Goal: Task Accomplishment & Management: Manage account settings

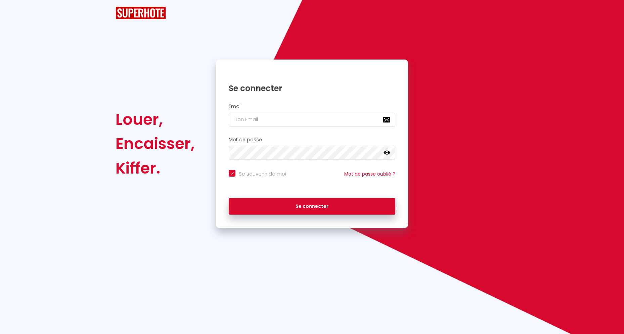
checkbox input "true"
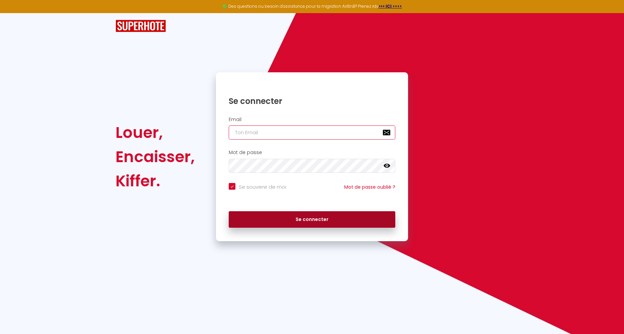
type input "[EMAIL_ADDRESS][DOMAIN_NAME]"
click at [325, 215] on button "Se connecter" at bounding box center [312, 219] width 167 height 17
checkbox input "true"
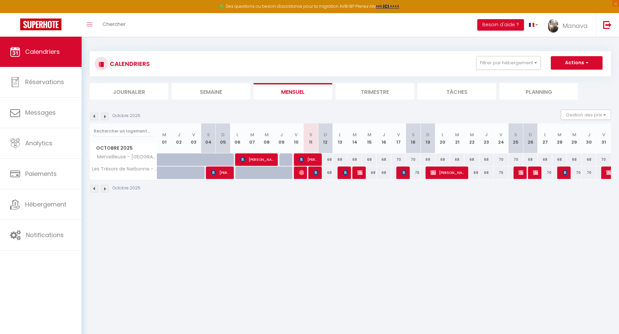
click at [313, 170] on div at bounding box center [315, 172] width 15 height 13
click at [314, 172] on img at bounding box center [315, 172] width 5 height 5
select select "OK"
select select "1"
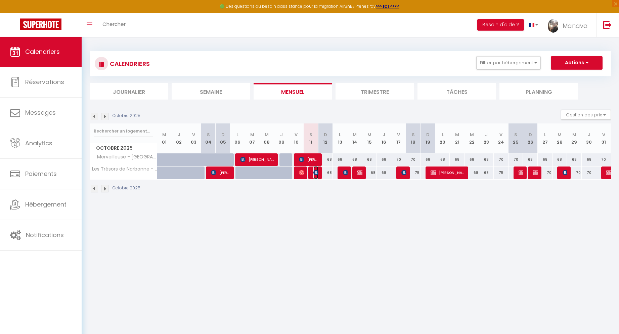
select select "0"
select select "1"
select select
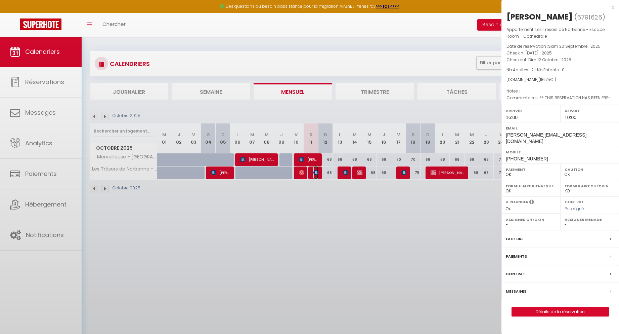
select select "31766"
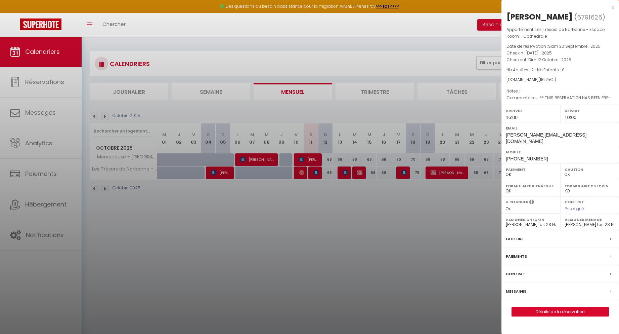
click at [518, 288] on label "Messages" at bounding box center [516, 291] width 20 height 7
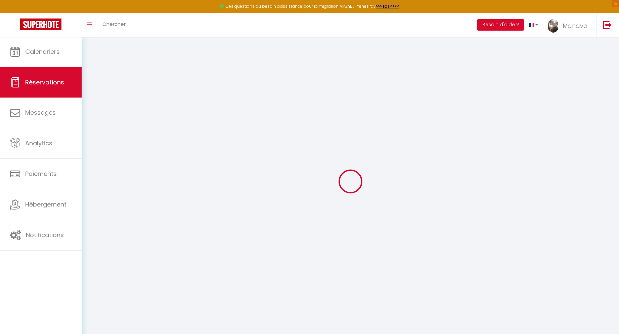
select select
checkbox input "false"
type \?1 "** THIS RESERVATION HAS BEEN PRE-PAID ** BOOKING NOTE : Payment charge is EUR 1…"
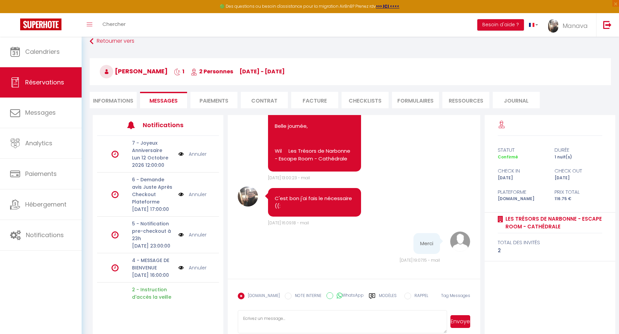
scroll to position [3, 0]
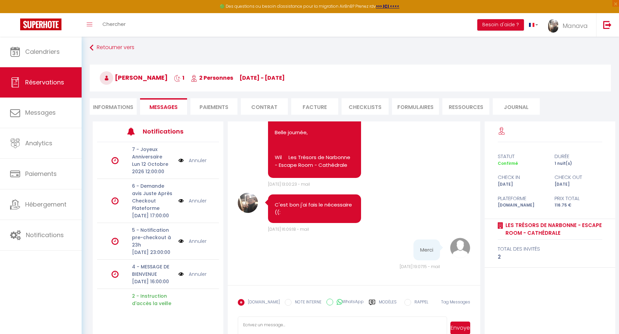
click at [299, 322] on textarea at bounding box center [342, 328] width 209 height 24
type textarea "Avec plaisir"
click at [461, 324] on button "Envoyer" at bounding box center [461, 327] width 20 height 13
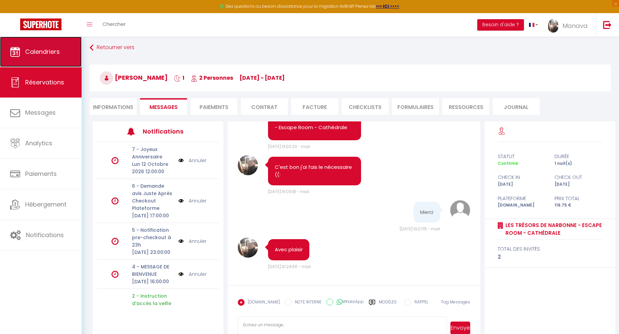
click at [51, 54] on span "Calendriers" at bounding box center [42, 51] width 35 height 8
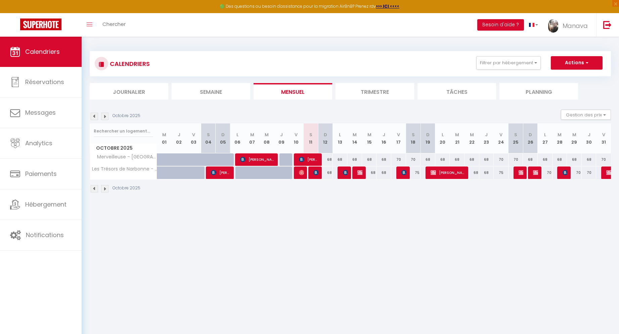
click at [328, 159] on div "68" at bounding box center [325, 159] width 15 height 12
type input "68"
type input "Dim 12 Octobre 2025"
type input "Lun 13 Octobre 2025"
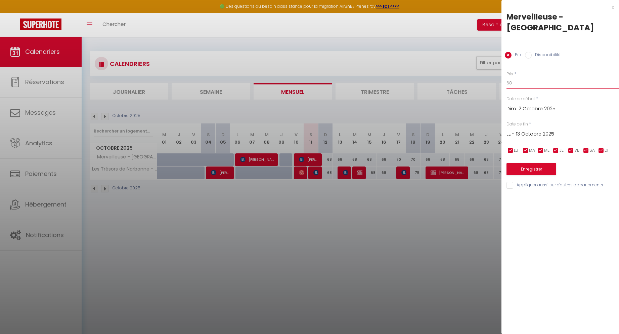
drag, startPoint x: 536, startPoint y: 75, endPoint x: 486, endPoint y: 68, distance: 49.9
click at [488, 68] on body "🟢 Des questions ou besoin d'assistance pour la migration AirBnB? Prenez rdv >>>…" at bounding box center [309, 204] width 619 height 334
type input "69"
click at [538, 130] on input "Lun 13 Octobre 2025" at bounding box center [563, 134] width 113 height 9
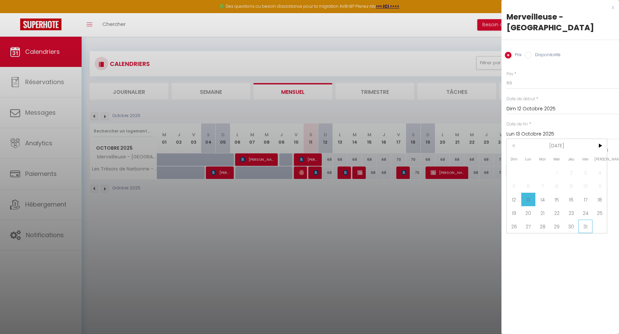
click at [584, 219] on span "31" at bounding box center [586, 225] width 14 height 13
type input "Ven 31 Octobre 2025"
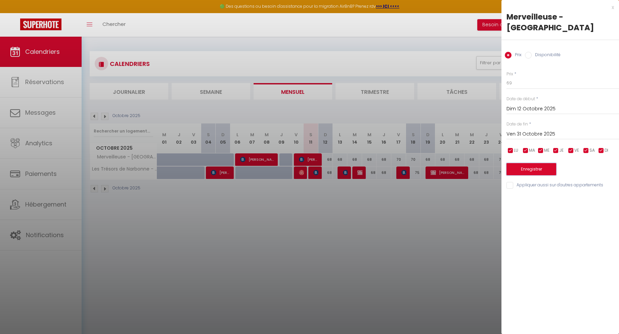
click at [545, 163] on button "Enregistrer" at bounding box center [532, 169] width 50 height 12
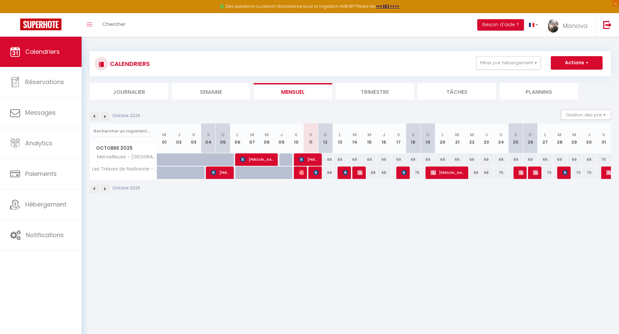
click at [302, 238] on body "🟢 Des questions ou besoin d'assistance pour la migration AirBnB? Prenez rdv >>>…" at bounding box center [309, 204] width 619 height 334
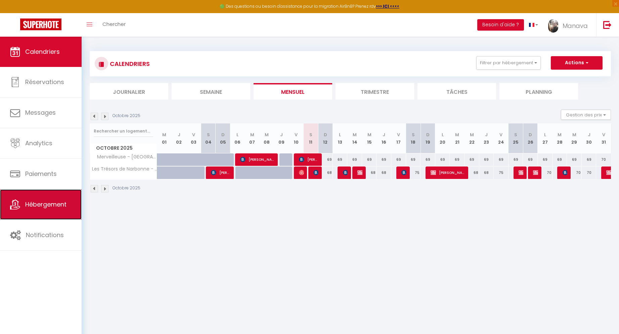
click at [36, 204] on span "Hébergement" at bounding box center [45, 204] width 41 height 8
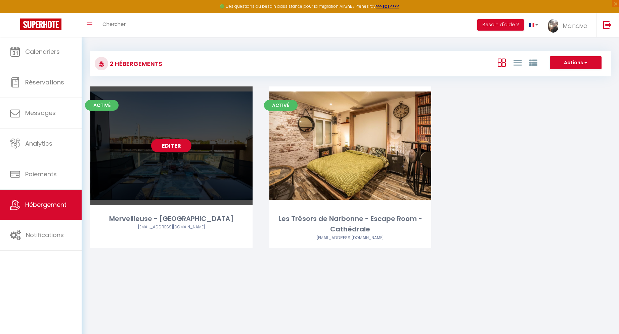
click at [179, 149] on link "Editer" at bounding box center [171, 145] width 40 height 13
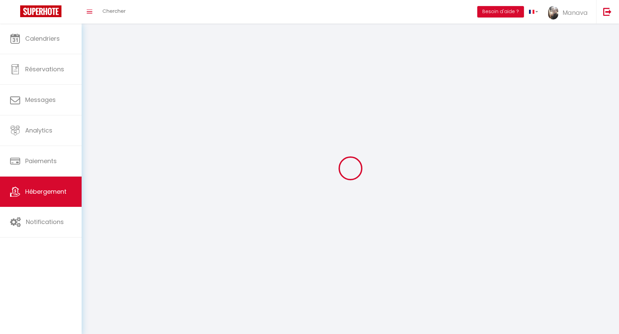
select select
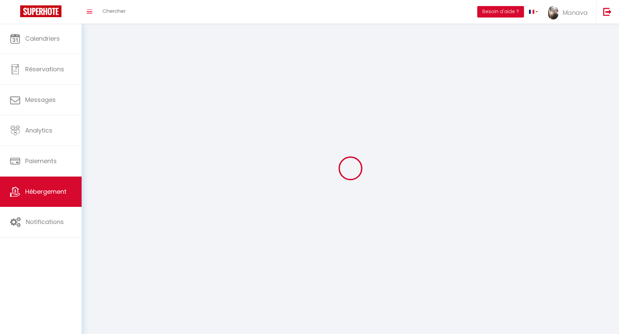
select select "1"
select select
checkbox input "false"
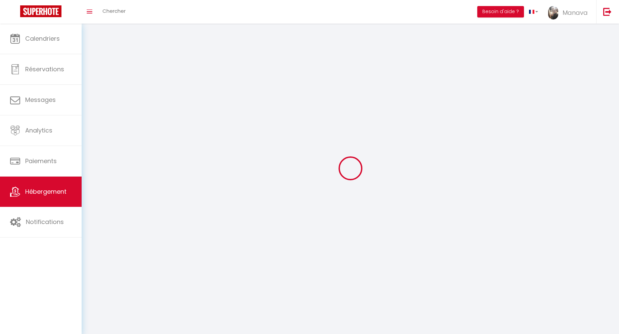
checkbox input "false"
select select "28"
select select
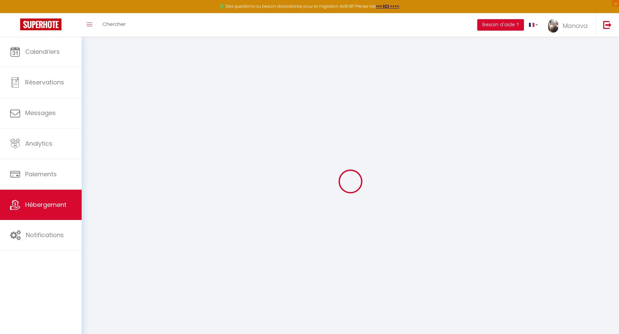
select select
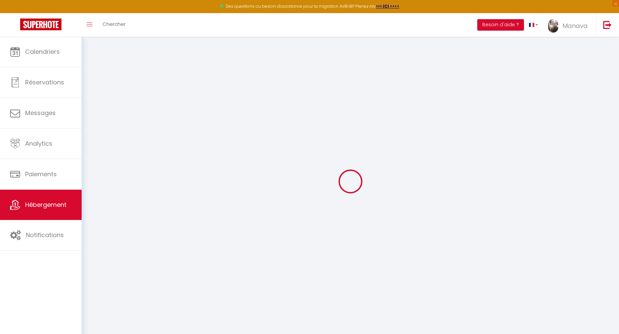
select select
checkbox input "false"
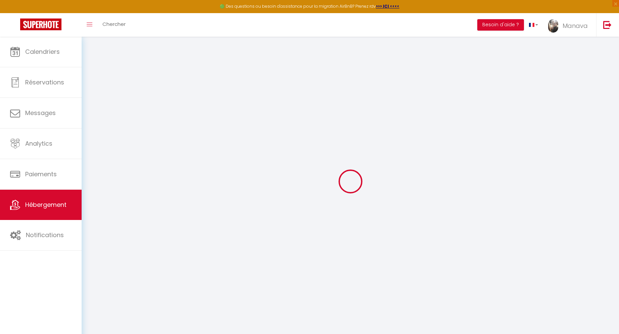
select select
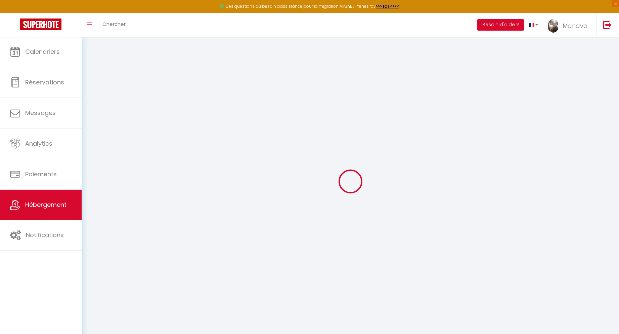
select select
checkbox input "false"
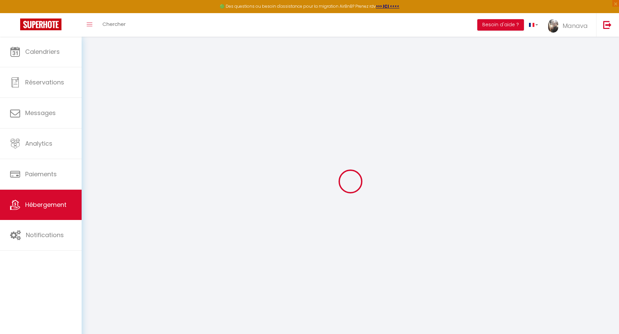
checkbox input "false"
select select
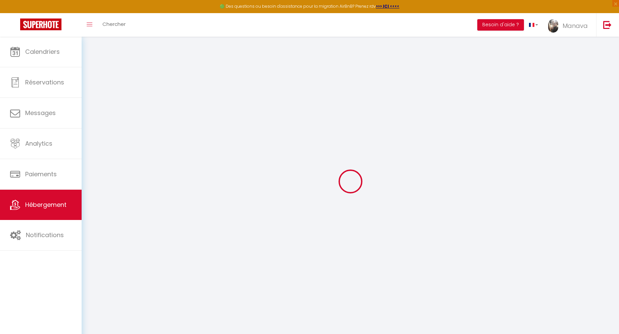
select select
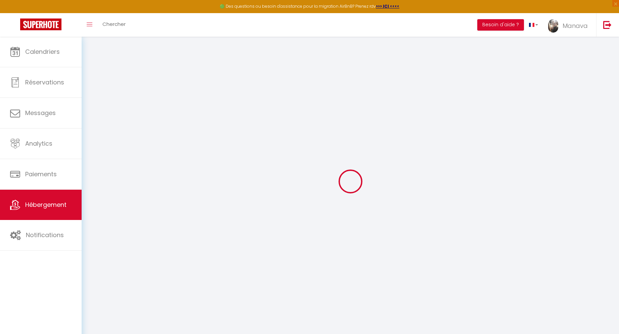
checkbox input "false"
select select
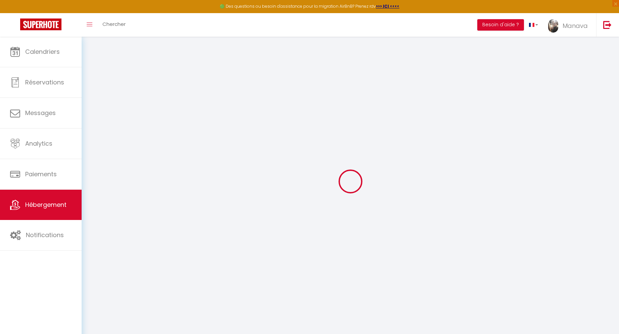
select select
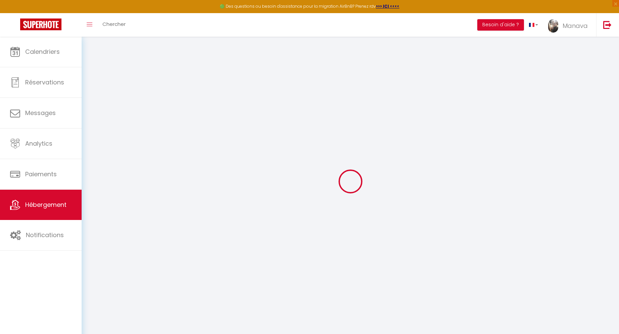
select select
checkbox input "false"
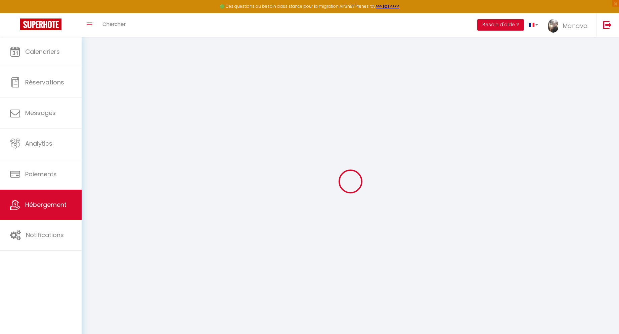
checkbox input "false"
select select
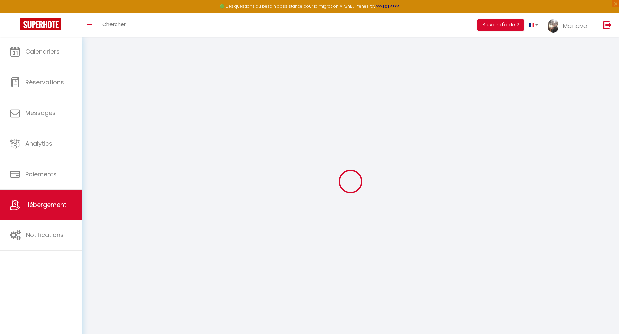
select select
checkbox input "false"
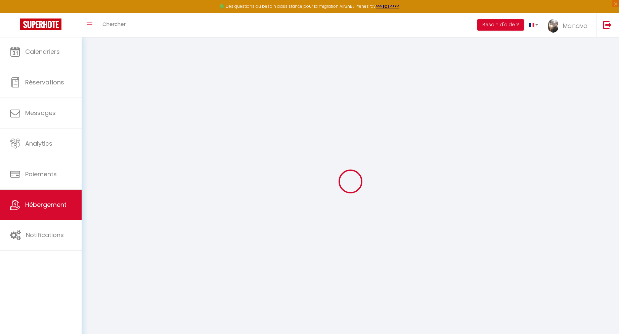
checkbox input "false"
select select
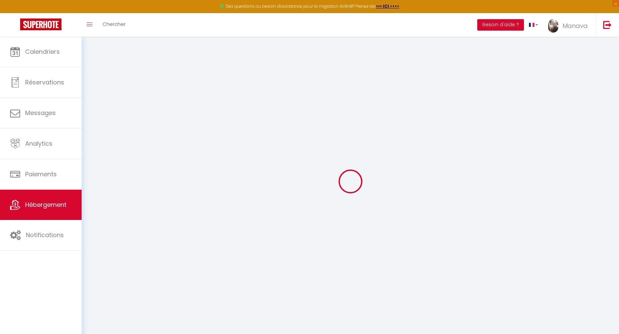
select select
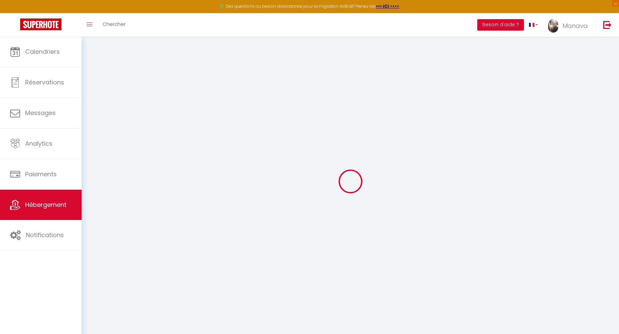
select select
checkbox input "false"
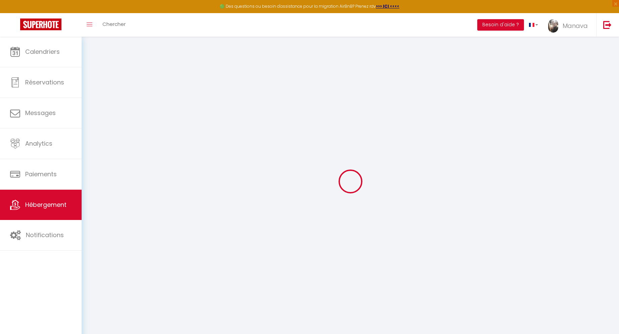
select select
type input "Merveilleuse - [GEOGRAPHIC_DATA]"
select select "2"
type input "50"
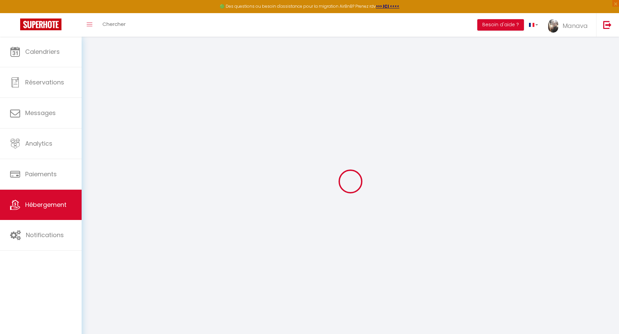
type input "40"
type input "2.5"
type input "13"
type input "300"
select select
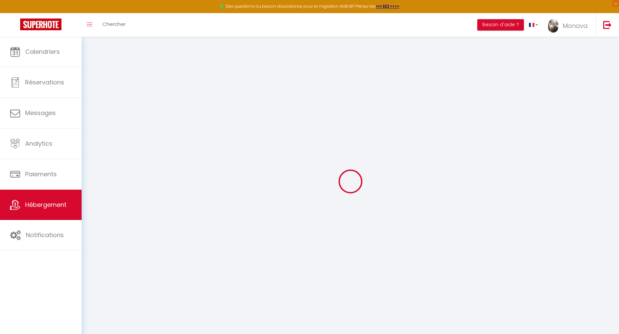
select select
type input "Quai Barberousse"
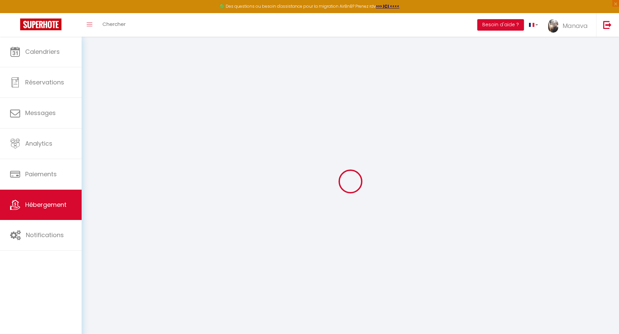
type input "11430"
type input "Gruissan"
type input "[EMAIL_ADDRESS][DOMAIN_NAME]"
select select "7088"
checkbox input "false"
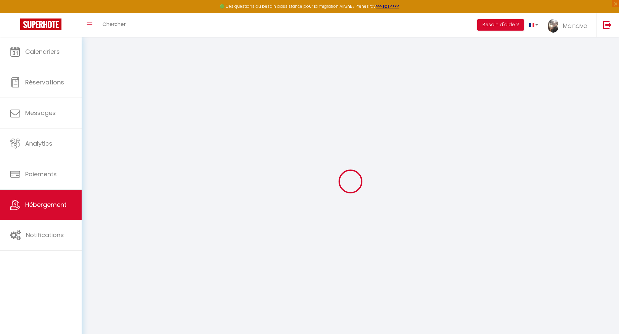
checkbox input "false"
radio input "true"
type input "0"
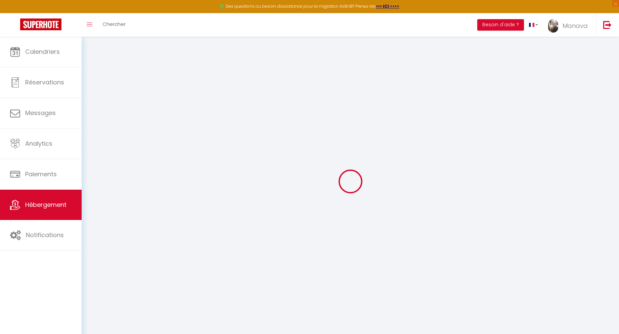
type input "40"
type input "0"
select select "1"
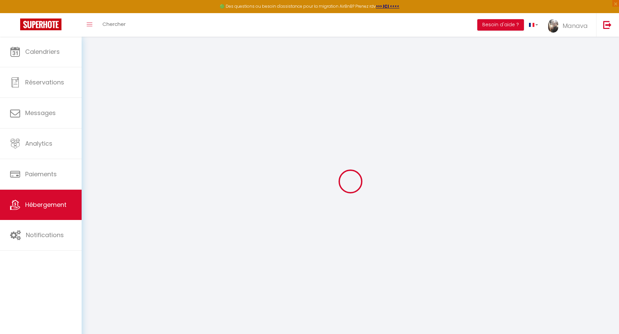
checkbox input "false"
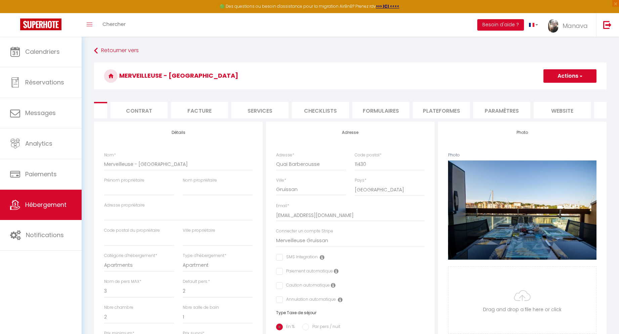
scroll to position [0, 92]
click at [461, 110] on li "Paramètres" at bounding box center [453, 110] width 57 height 16
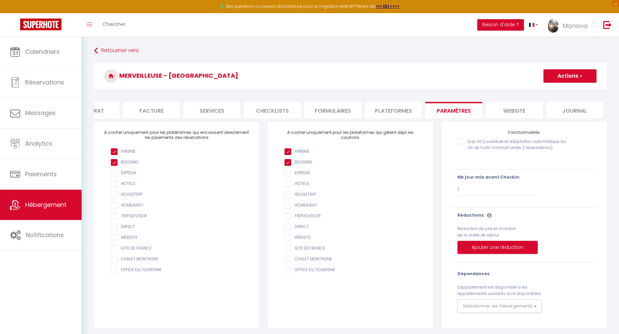
click at [404, 112] on li "Plateformes" at bounding box center [393, 110] width 57 height 16
select select
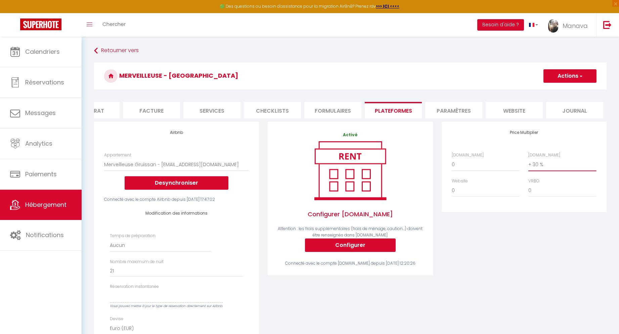
click at [546, 169] on select "0 + 1 % + 2 % + 3 % + 4 % + 5 % + 6 % + 7 % + 8 % + 9 %" at bounding box center [562, 164] width 68 height 13
select select "+ 20 %"
click at [528, 163] on select "0 + 1 % + 2 % + 3 % + 4 % + 5 % + 6 % + 7 % + 8 % + 9 %" at bounding box center [562, 164] width 68 height 13
select select
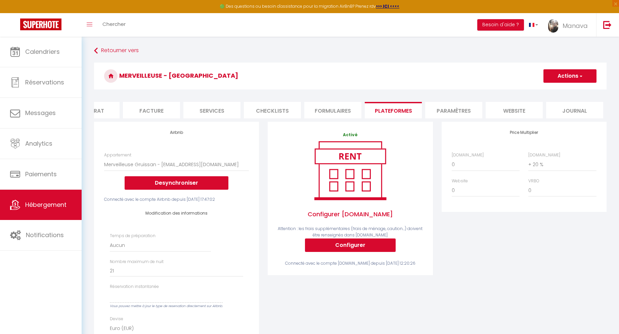
click at [580, 75] on span "button" at bounding box center [581, 76] width 4 height 7
click at [573, 93] on link "Enregistrer" at bounding box center [569, 90] width 53 height 9
select select
select select "EUR"
select select
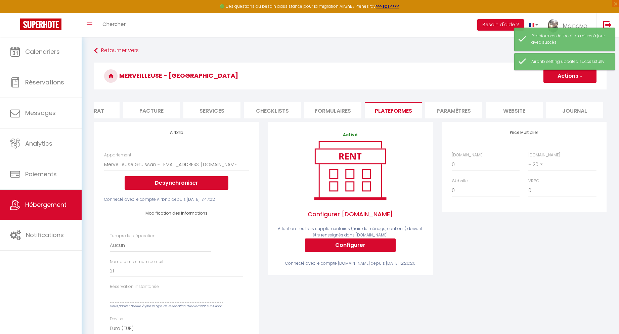
click at [507, 257] on div "Price Multiplier [DOMAIN_NAME] 0 + 1 % + 2 % + 3 % + 4 % + 5 % + 6 % + 7 %" at bounding box center [524, 269] width 174 height 294
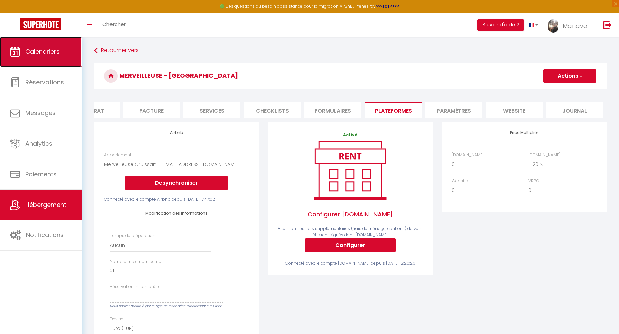
click at [50, 54] on span "Calendriers" at bounding box center [42, 51] width 35 height 8
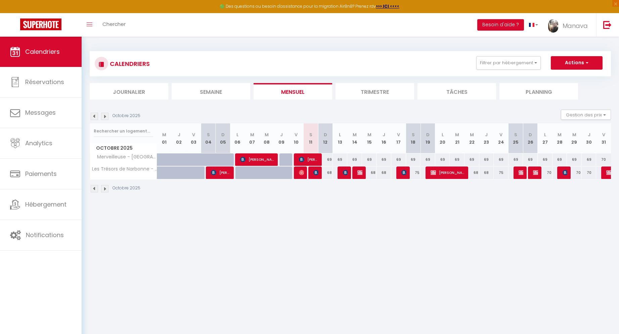
click at [488, 159] on div "69" at bounding box center [486, 159] width 15 height 12
type input "69"
type input "Jeu 23 Octobre 2025"
type input "Ven 24 Octobre 2025"
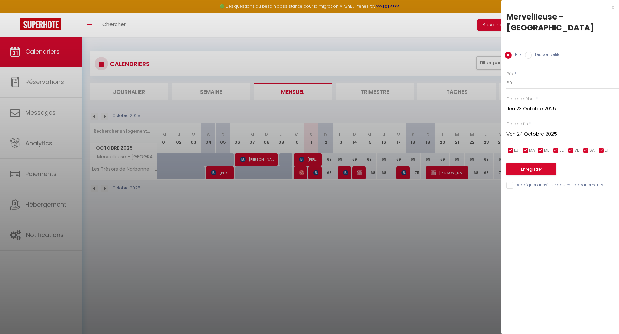
click at [528, 52] on input "Disponibilité" at bounding box center [528, 55] width 7 height 7
radio input "true"
click at [514, 52] on label "Prix" at bounding box center [517, 55] width 10 height 7
click at [512, 52] on input "Prix" at bounding box center [508, 55] width 7 height 7
radio input "true"
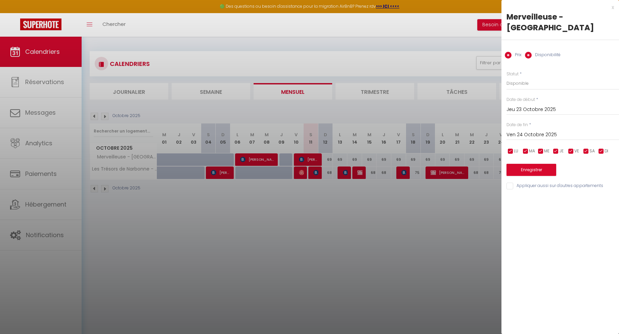
radio input "false"
click at [537, 130] on input "Ven 24 Octobre 2025" at bounding box center [563, 134] width 113 height 9
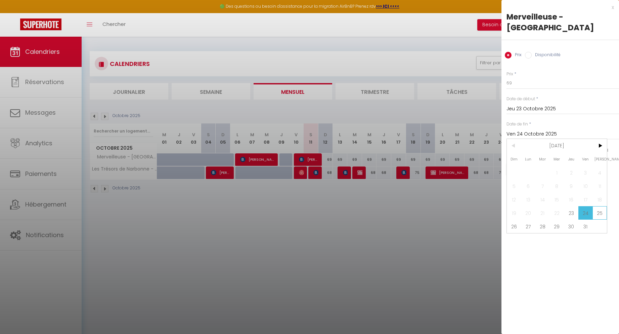
click at [603, 206] on span "25" at bounding box center [600, 212] width 14 height 13
type input "Sam 25 Octobre 2025"
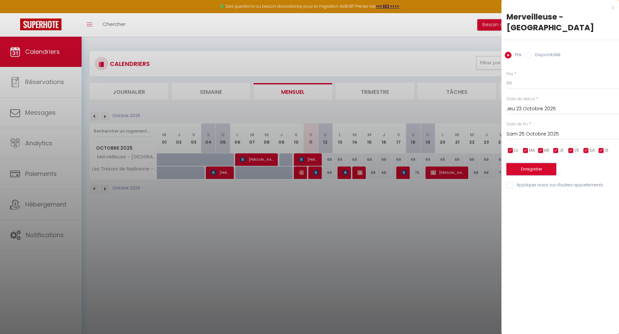
click at [533, 163] on button "Enregistrer" at bounding box center [532, 169] width 50 height 12
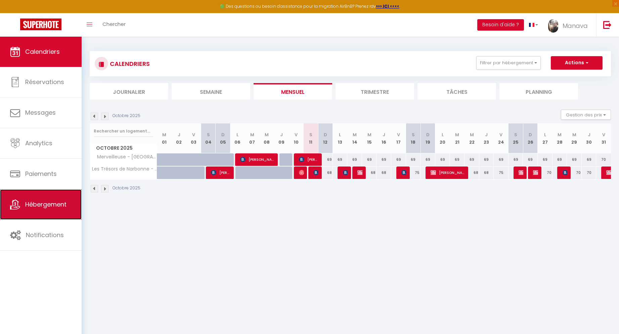
click at [51, 192] on link "Hébergement" at bounding box center [41, 204] width 82 height 30
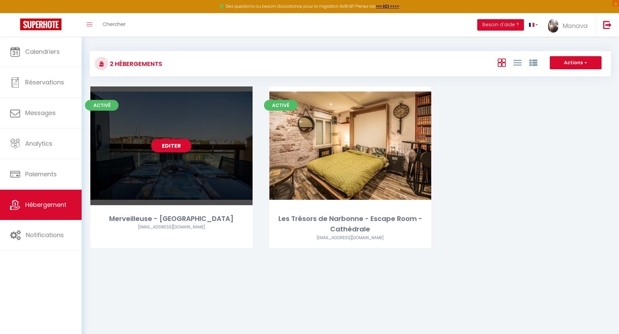
click at [180, 148] on link "Editer" at bounding box center [171, 145] width 40 height 13
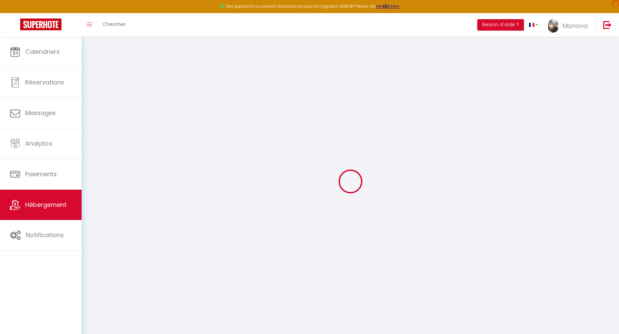
select select "7213-863857050285001431"
select select "+ 20 %"
checkbox input "false"
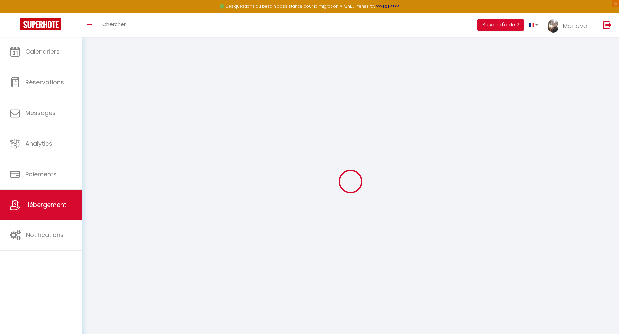
checkbox input "false"
select select "16:00"
select select "23:00"
select select "10:00"
select select "30"
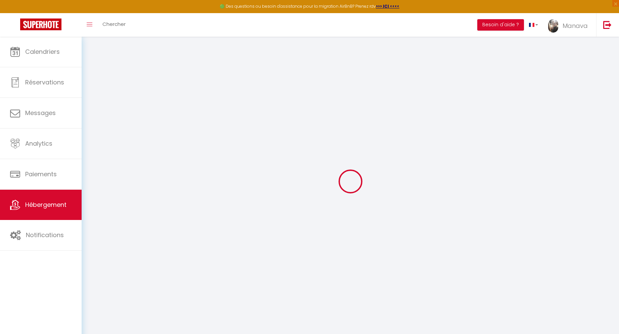
select select "60"
checkbox input "false"
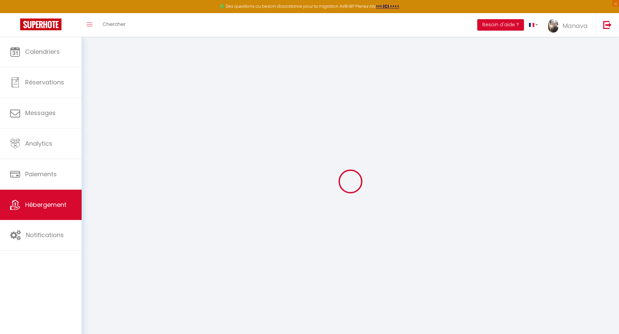
select select
select select "EUR"
select select
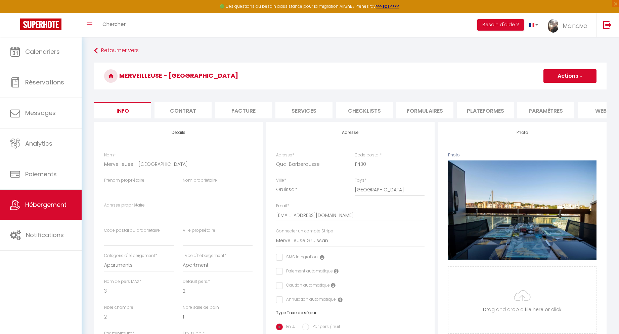
click at [475, 109] on li "Plateformes" at bounding box center [485, 110] width 57 height 16
select select
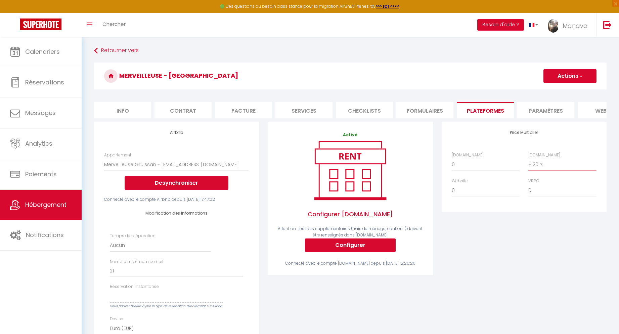
click at [540, 171] on select "0 + 1 % + 2 % + 3 % + 4 % + 5 % + 6 % + 7 % + 8 % + 9 %" at bounding box center [562, 164] width 68 height 13
select select "+ 15 %"
click at [528, 163] on select "0 + 1 % + 2 % + 3 % + 4 % + 5 % + 6 % + 7 % + 8 % + 9 %" at bounding box center [562, 164] width 68 height 13
select select
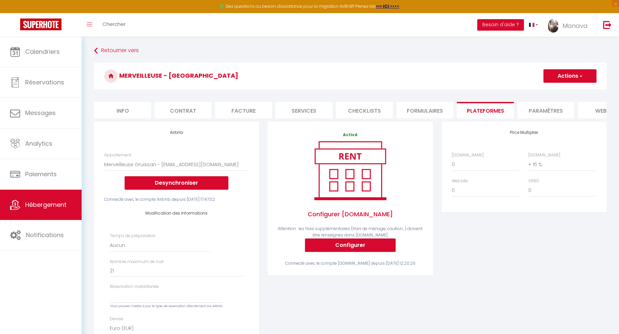
click at [569, 76] on button "Actions" at bounding box center [570, 75] width 53 height 13
click at [568, 89] on link "Enregistrer" at bounding box center [569, 90] width 53 height 9
select select
select select "EUR"
select select
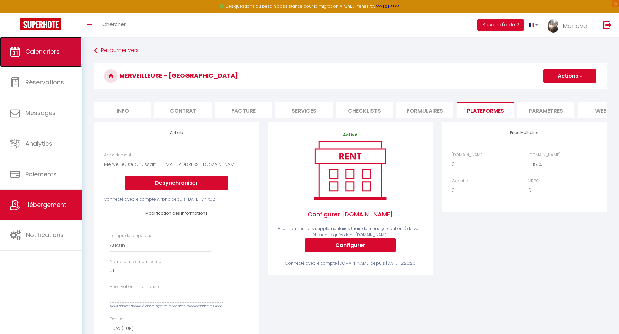
click at [40, 54] on span "Calendriers" at bounding box center [42, 51] width 35 height 8
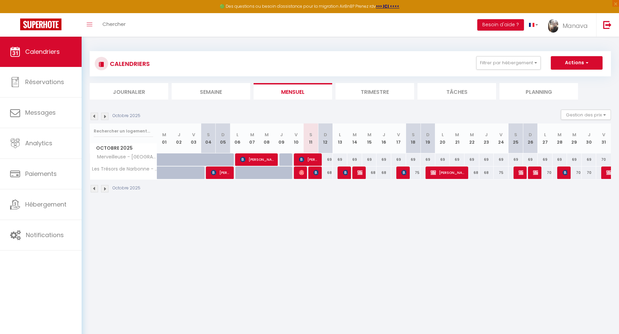
click at [105, 189] on img at bounding box center [104, 188] width 7 height 7
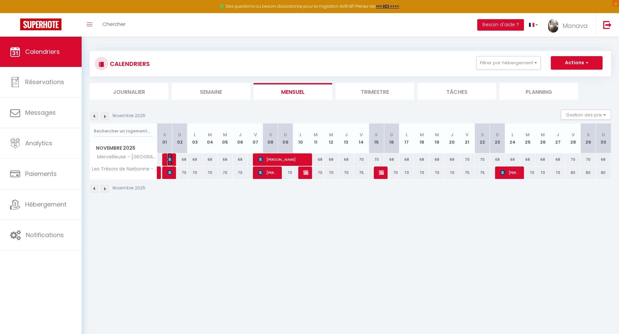
click at [169, 158] on img at bounding box center [169, 159] width 5 height 5
select select "OK"
select select "0"
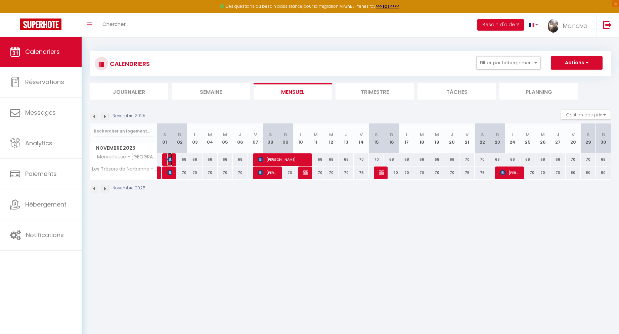
select select "1"
select select
select select "32067"
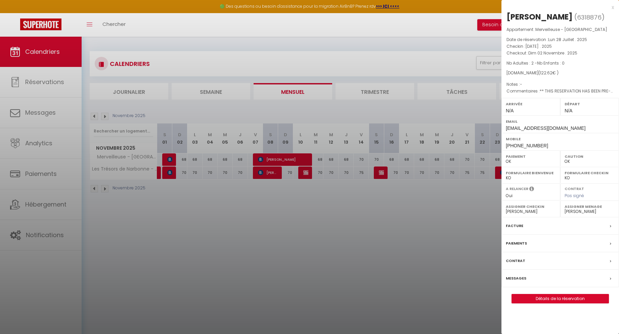
click at [163, 155] on div at bounding box center [309, 167] width 619 height 334
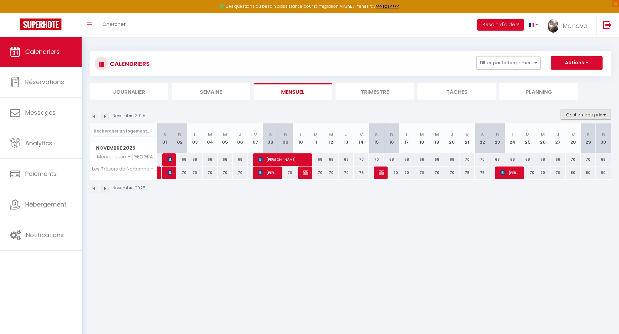
click at [573, 115] on button "Gestion des prix" at bounding box center [586, 115] width 50 height 10
click at [575, 136] on input "Nb Nuits minimum" at bounding box center [580, 135] width 60 height 7
checkbox input "true"
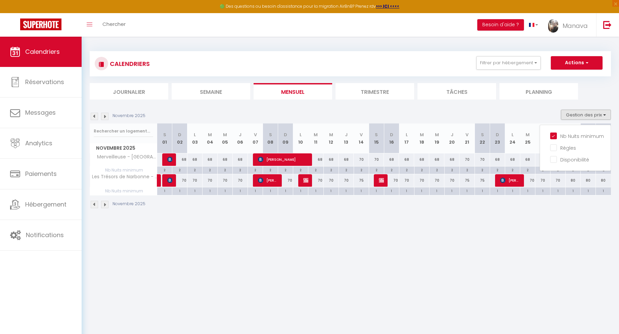
click at [95, 205] on img at bounding box center [94, 204] width 7 height 7
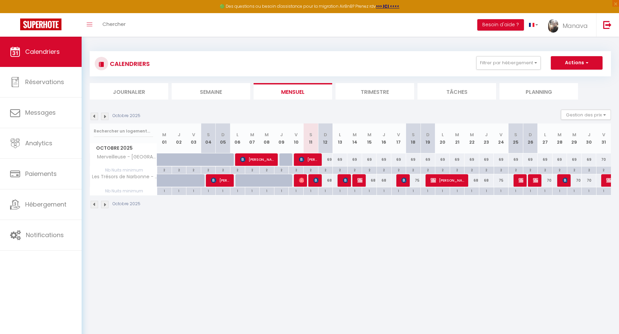
click at [330, 170] on div "2" at bounding box center [325, 169] width 14 height 6
type input "2"
type input "Dim 12 Octobre 2025"
type input "Lun 13 Octobre 2025"
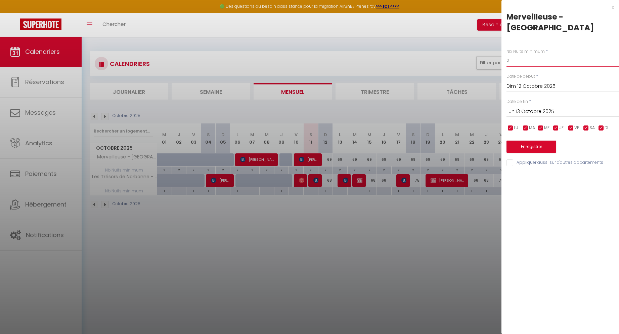
click at [501, 44] on body "🟢 Des questions ou besoin d'assistance pour la migration AirBnB? Prenez rdv >>>…" at bounding box center [309, 204] width 619 height 334
type input "1"
click at [526, 107] on input "Lun 13 Octobre 2025" at bounding box center [563, 111] width 113 height 9
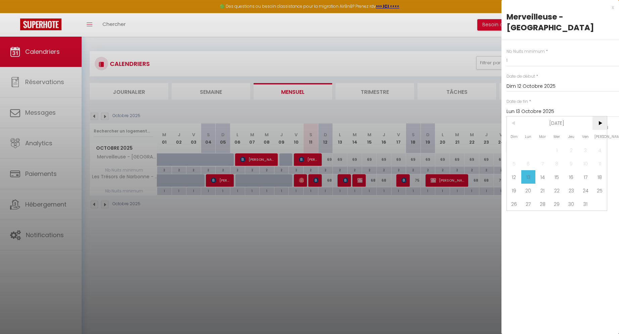
click at [602, 116] on span ">" at bounding box center [600, 122] width 14 height 13
click at [512, 116] on span "<" at bounding box center [514, 122] width 14 height 13
click at [516, 116] on span "<" at bounding box center [514, 122] width 14 height 13
click at [585, 170] on span "17" at bounding box center [586, 176] width 14 height 13
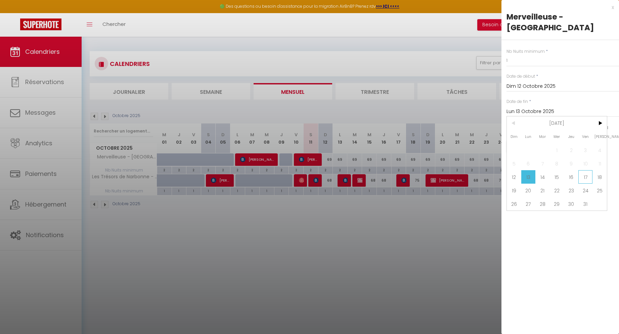
type input "Ven 17 Octobre 2025"
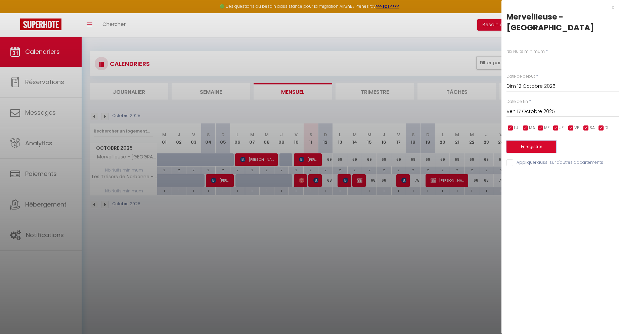
click at [532, 140] on button "Enregistrer" at bounding box center [532, 146] width 50 height 12
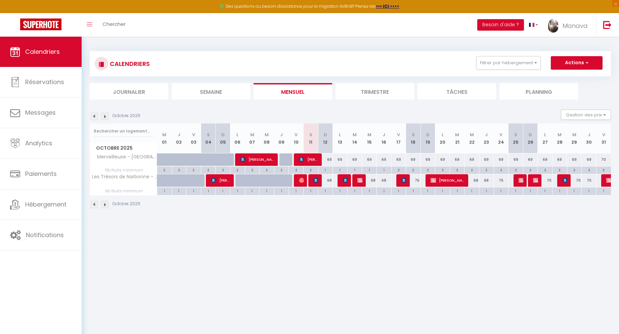
click at [105, 203] on img at bounding box center [104, 204] width 7 height 7
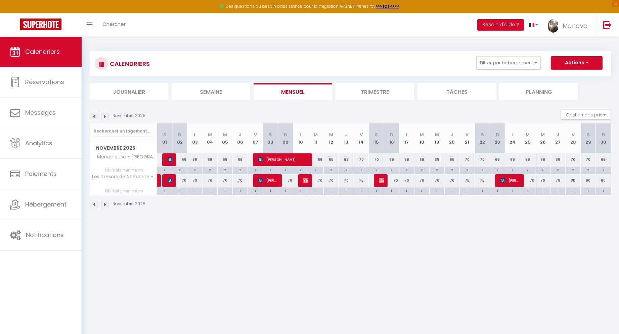
click at [196, 161] on div "68" at bounding box center [194, 159] width 15 height 12
type input "68"
type input "Lun 03 Novembre 2025"
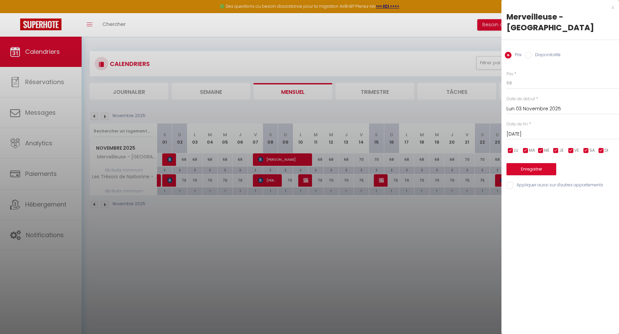
click at [528, 52] on input "Disponibilité" at bounding box center [528, 55] width 7 height 7
click at [529, 77] on select "Disponible Indisponible" at bounding box center [563, 83] width 113 height 13
click at [507, 77] on select "Disponible Indisponible" at bounding box center [563, 83] width 113 height 13
click at [427, 216] on div at bounding box center [309, 167] width 619 height 334
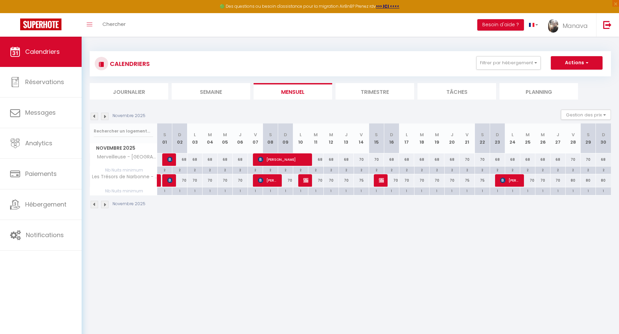
click at [93, 206] on img at bounding box center [94, 204] width 7 height 7
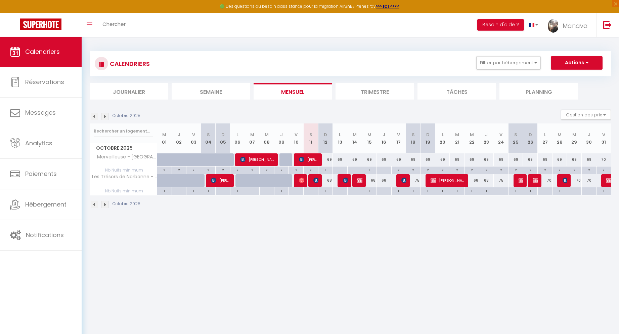
click at [102, 205] on img at bounding box center [104, 204] width 7 height 7
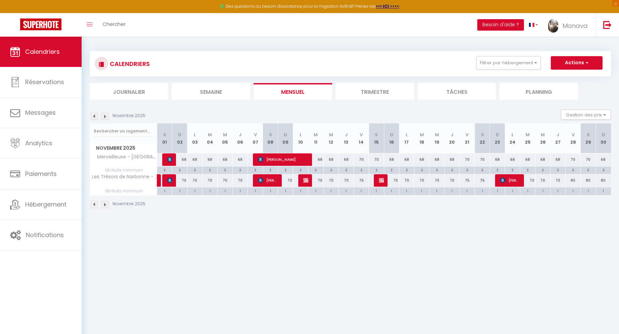
click at [167, 171] on div "2" at bounding box center [164, 169] width 15 height 6
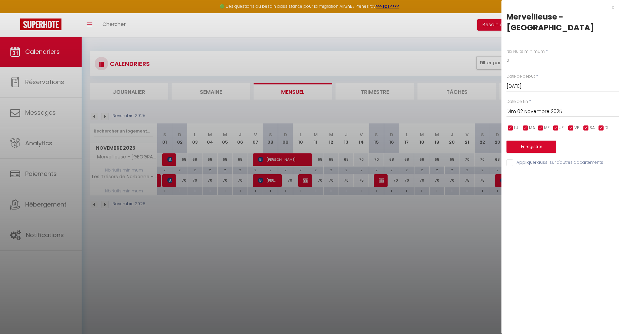
drag, startPoint x: 403, startPoint y: 275, endPoint x: 355, endPoint y: 262, distance: 50.5
click at [403, 275] on div at bounding box center [309, 167] width 619 height 334
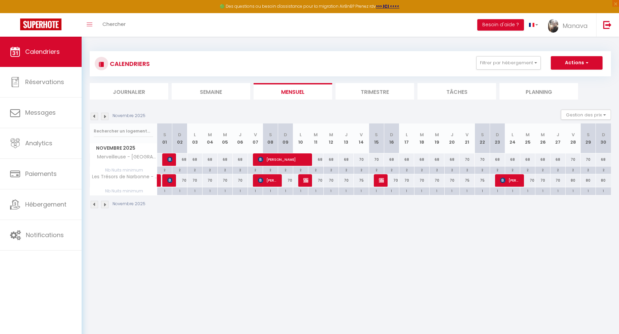
click at [165, 171] on div "2" at bounding box center [164, 169] width 15 height 6
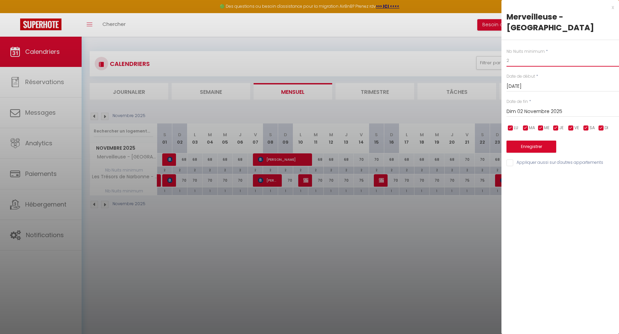
drag, startPoint x: 514, startPoint y: 50, endPoint x: 496, endPoint y: 49, distance: 17.8
click at [496, 49] on body "🟢 Des questions ou besoin d'assistance pour la migration AirBnB? Prenez rdv >>>…" at bounding box center [309, 204] width 619 height 334
click at [535, 107] on input "Dim 02 Novembre 2025" at bounding box center [563, 111] width 113 height 9
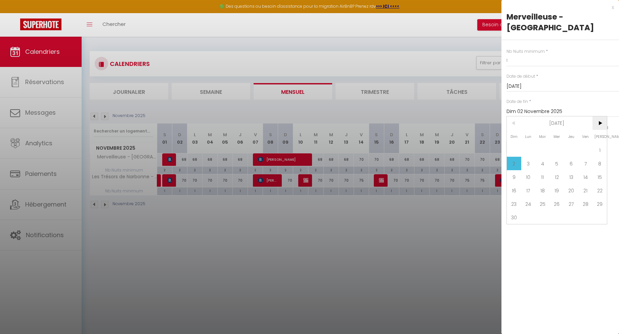
click at [602, 116] on span ">" at bounding box center [600, 122] width 14 height 13
click at [573, 170] on span "18" at bounding box center [571, 176] width 14 height 13
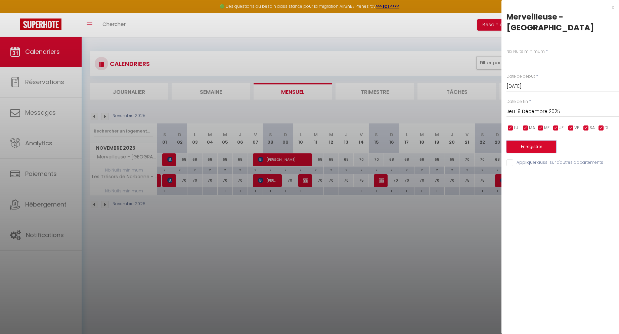
click at [540, 140] on button "Enregistrer" at bounding box center [532, 146] width 50 height 12
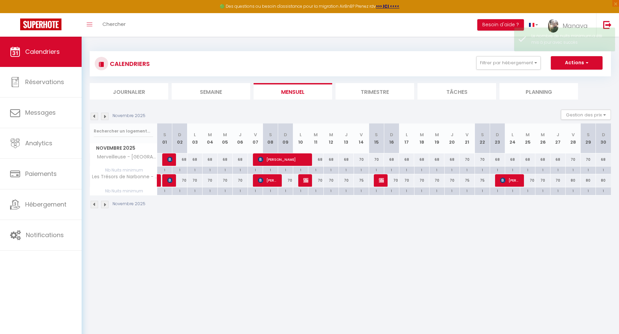
click at [107, 204] on img at bounding box center [104, 204] width 7 height 7
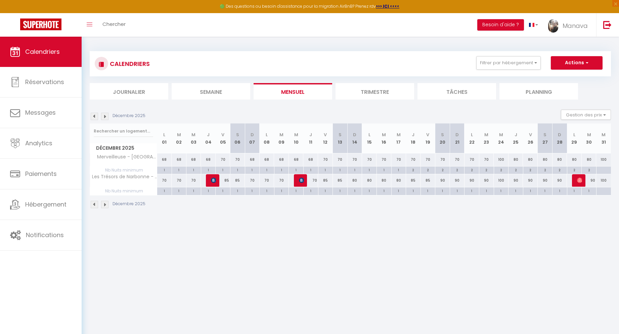
click at [92, 203] on img at bounding box center [94, 204] width 7 height 7
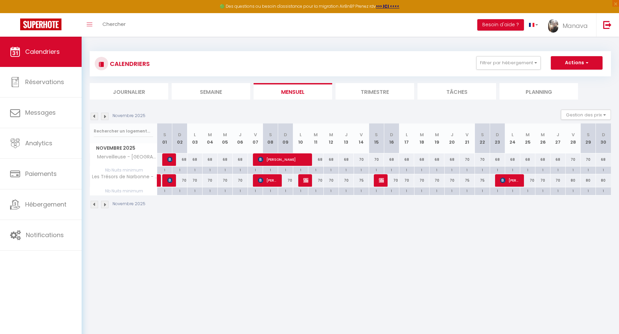
click at [109, 206] on div "Novembre 2025" at bounding box center [119, 204] width 58 height 7
click at [106, 205] on img at bounding box center [104, 204] width 7 height 7
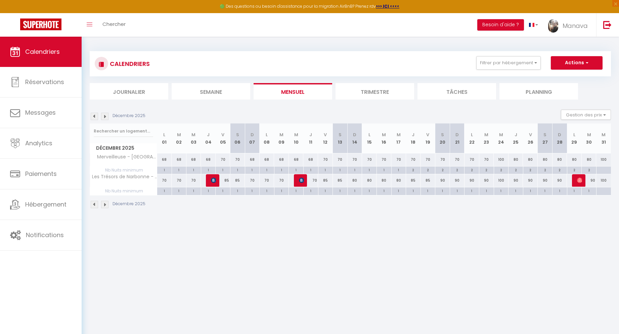
click at [105, 206] on img at bounding box center [104, 204] width 7 height 7
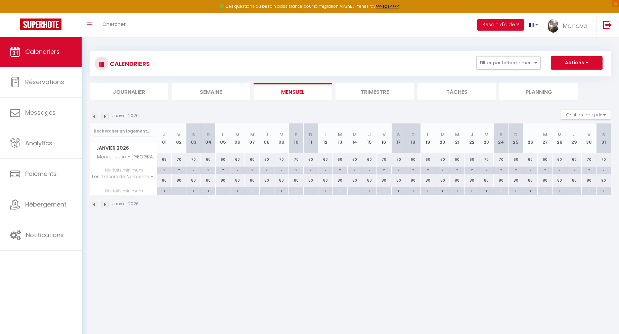
click at [208, 158] on div "60" at bounding box center [208, 159] width 15 height 12
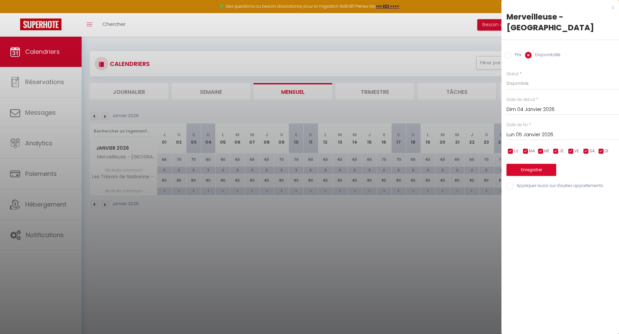
click at [449, 241] on div at bounding box center [309, 167] width 619 height 334
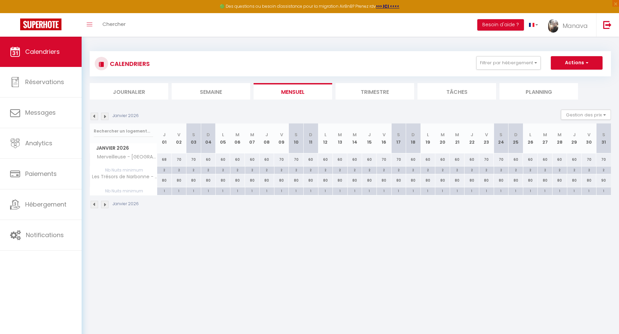
click at [194, 171] on div "2" at bounding box center [193, 169] width 14 height 6
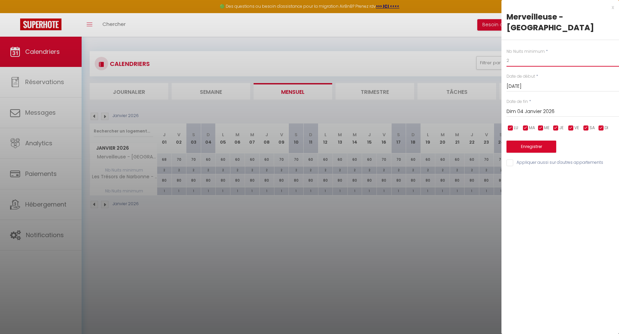
drag, startPoint x: 517, startPoint y: 51, endPoint x: 502, endPoint y: 49, distance: 14.6
click at [507, 54] on input "2" at bounding box center [563, 60] width 113 height 12
click at [541, 107] on input "Dim 04 Janvier 2026" at bounding box center [563, 111] width 113 height 9
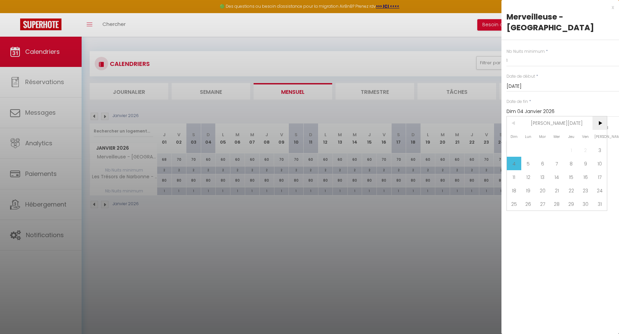
click at [599, 116] on span ">" at bounding box center [600, 122] width 14 height 13
click at [585, 157] on span "13" at bounding box center [586, 163] width 14 height 13
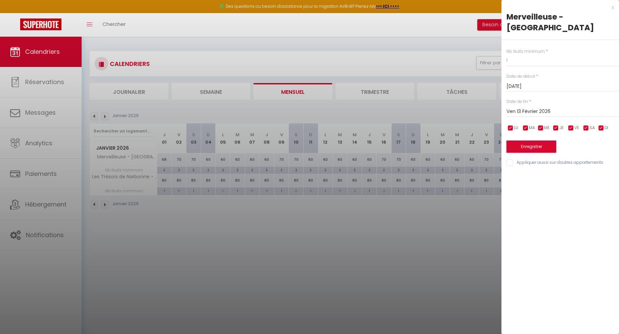
click at [539, 140] on button "Enregistrer" at bounding box center [532, 146] width 50 height 12
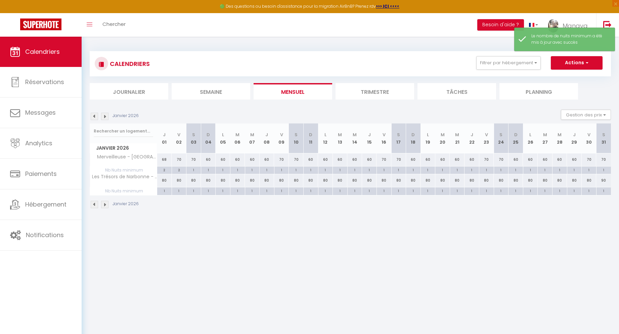
click at [95, 203] on img at bounding box center [94, 204] width 7 height 7
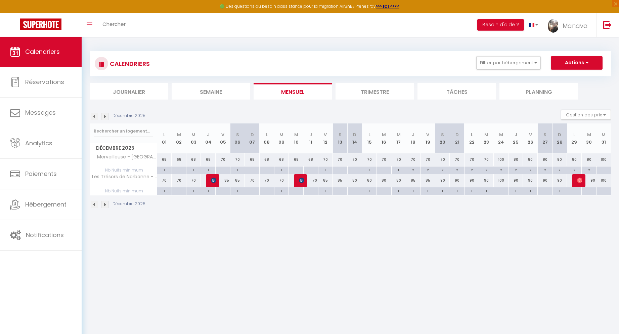
click at [95, 203] on img at bounding box center [94, 204] width 7 height 7
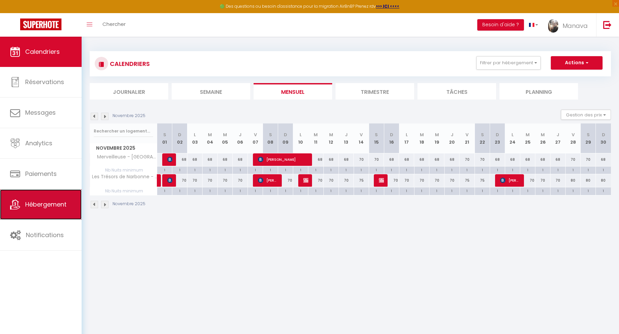
click at [47, 201] on span "Hébergement" at bounding box center [45, 204] width 41 height 8
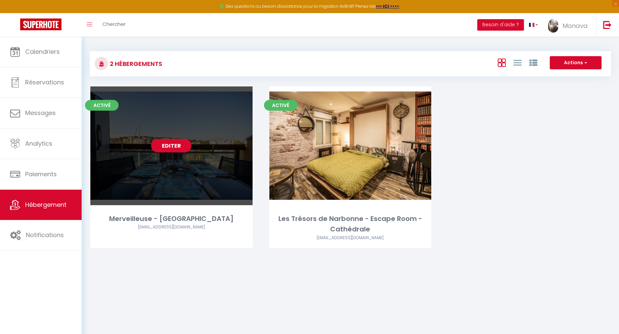
click at [174, 144] on link "Editer" at bounding box center [171, 145] width 40 height 13
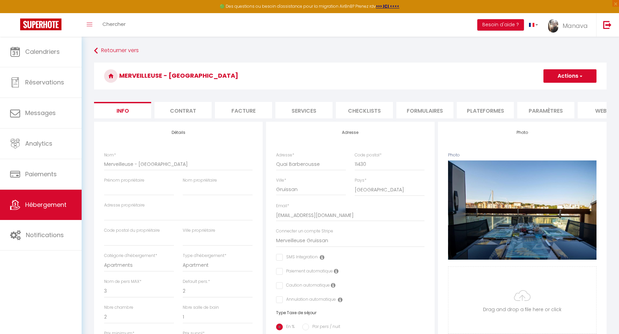
click at [486, 108] on li "Plateformes" at bounding box center [485, 110] width 57 height 16
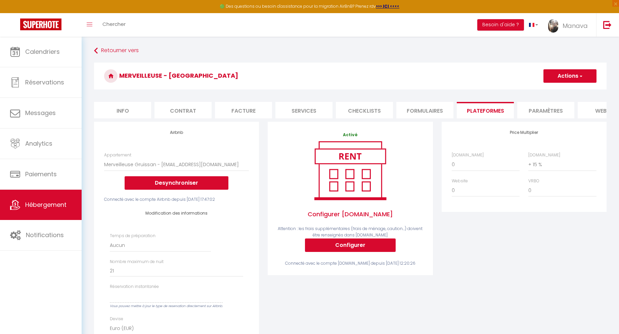
click at [534, 111] on li "Paramètres" at bounding box center [545, 110] width 57 height 16
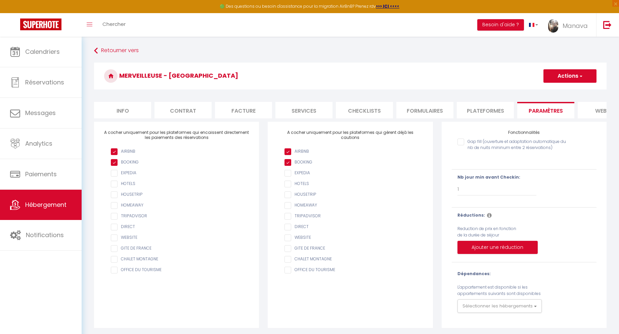
click at [436, 111] on li "Formulaires" at bounding box center [424, 110] width 57 height 16
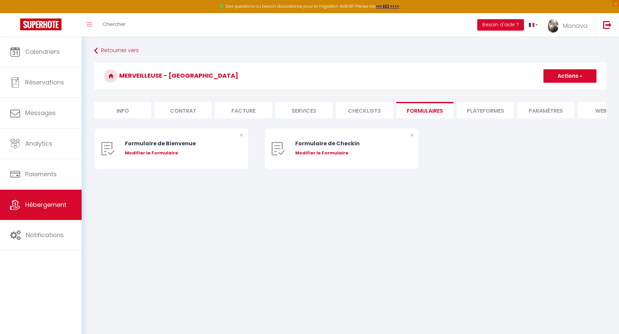
click at [489, 111] on li "Plateformes" at bounding box center [485, 110] width 57 height 16
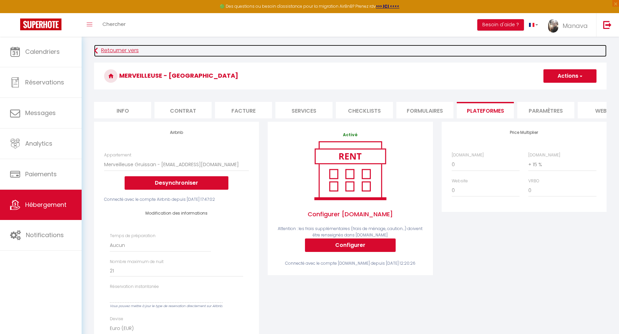
click at [391, 49] on link "Retourner vers" at bounding box center [350, 51] width 513 height 12
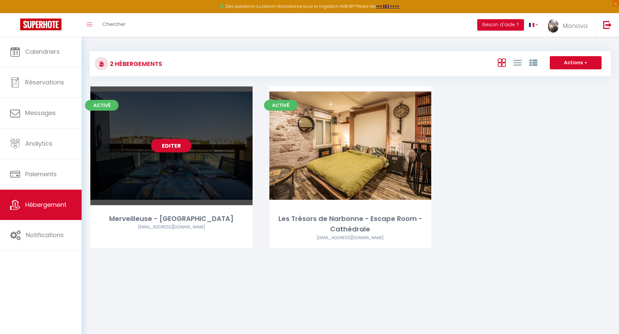
click at [179, 147] on link "Editer" at bounding box center [171, 145] width 40 height 13
click at [173, 145] on link "Editer" at bounding box center [171, 145] width 40 height 13
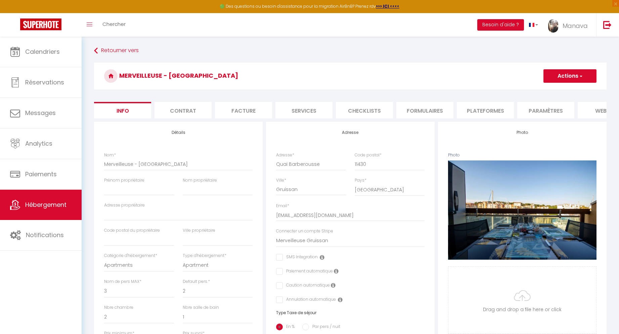
click at [481, 110] on li "Plateformes" at bounding box center [485, 110] width 57 height 16
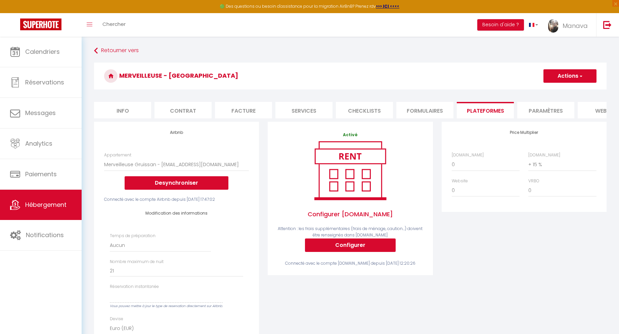
click at [117, 112] on li "Info" at bounding box center [122, 110] width 57 height 16
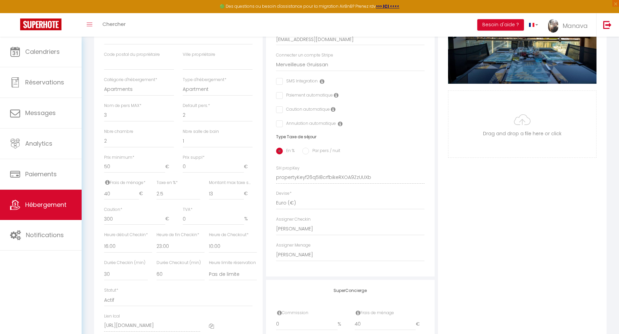
scroll to position [202, 0]
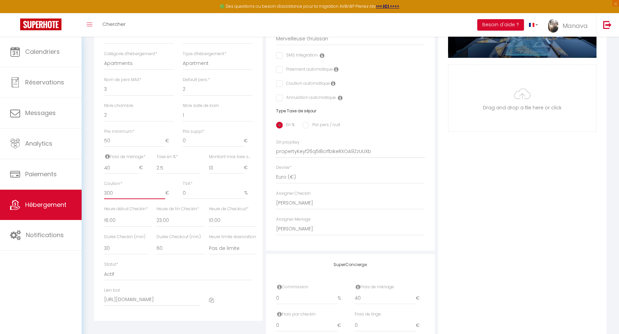
drag, startPoint x: 116, startPoint y: 196, endPoint x: 98, endPoint y: 195, distance: 18.2
click at [100, 195] on div "Caution * 300 €" at bounding box center [139, 192] width 79 height 25
click at [264, 191] on div "Détails Nom * Merveilleuse - [PERSON_NAME] propriétaire Nom propriétaire Adress…" at bounding box center [178, 146] width 172 height 453
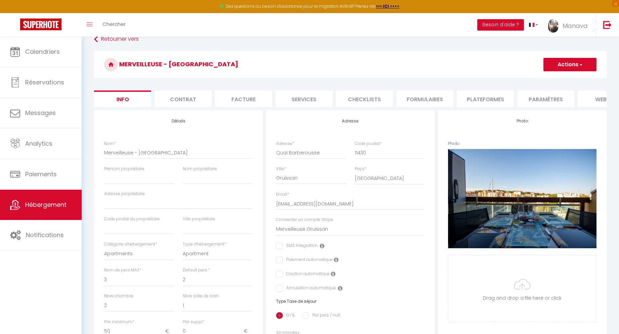
scroll to position [0, 0]
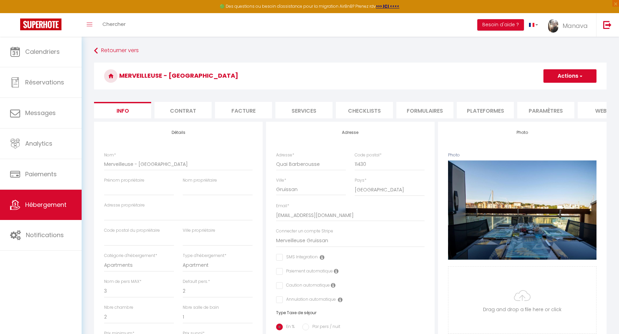
click at [475, 114] on li "Plateformes" at bounding box center [485, 110] width 57 height 16
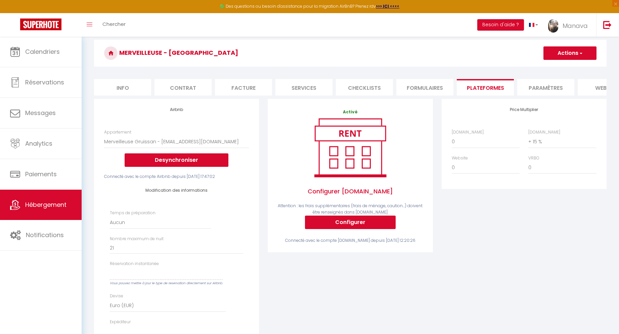
scroll to position [34, 0]
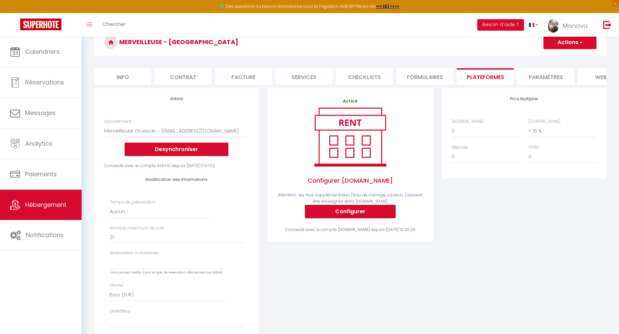
click at [572, 44] on button "Actions" at bounding box center [570, 42] width 53 height 13
click at [570, 58] on link "Enregistrer" at bounding box center [569, 57] width 53 height 9
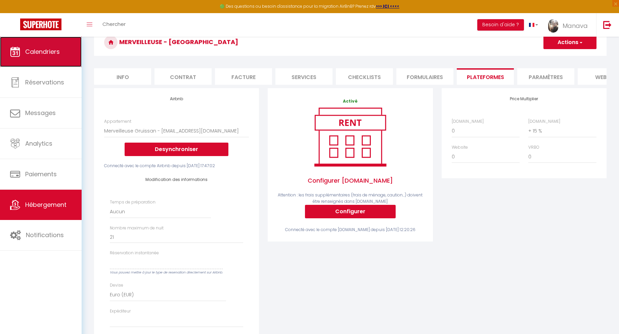
click at [34, 52] on span "Calendriers" at bounding box center [42, 51] width 35 height 8
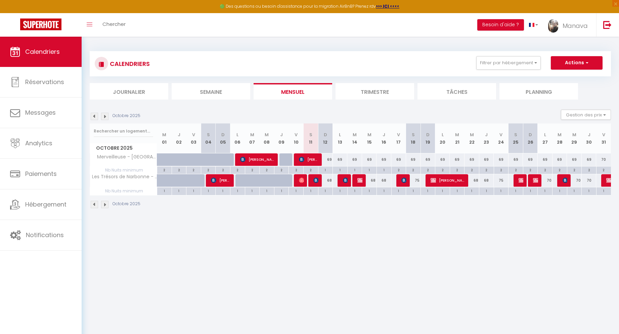
click at [329, 159] on div "69" at bounding box center [325, 159] width 15 height 12
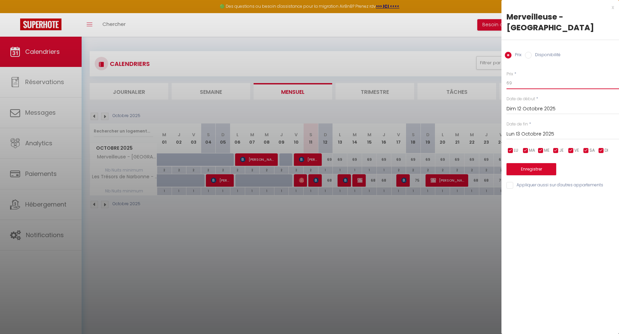
drag, startPoint x: 519, startPoint y: 74, endPoint x: 492, endPoint y: 70, distance: 27.4
click at [492, 71] on body "🟢 Des questions ou besoin d'assistance pour la migration AirBnB? Prenez rdv >>>…" at bounding box center [309, 204] width 619 height 334
click at [536, 200] on div "x Merveilleuse - Gruissan Prix Disponibilité Prix * 50 Statut * Disponible Indi…" at bounding box center [561, 167] width 118 height 334
click at [543, 130] on input "Lun 13 Octobre 2025" at bounding box center [563, 134] width 113 height 9
drag, startPoint x: 512, startPoint y: 73, endPoint x: 495, endPoint y: 69, distance: 17.8
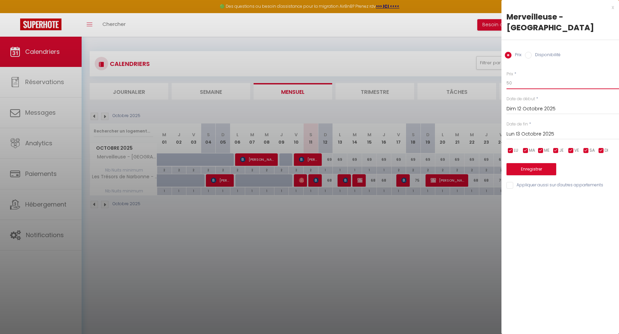
click at [495, 69] on body "🟢 Des questions ou besoin d'assistance pour la migration AirBnB? Prenez rdv >>>…" at bounding box center [309, 204] width 619 height 334
click at [565, 127] on div "[DATE] < [DATE] > Dim Lun Mar Mer Jeu Ven Sam 1 2 3 4 5 6 7 8 9 10 11 12 13 14 …" at bounding box center [563, 133] width 113 height 12
click at [569, 130] on input "Lun 13 Octobre 2025" at bounding box center [563, 134] width 113 height 9
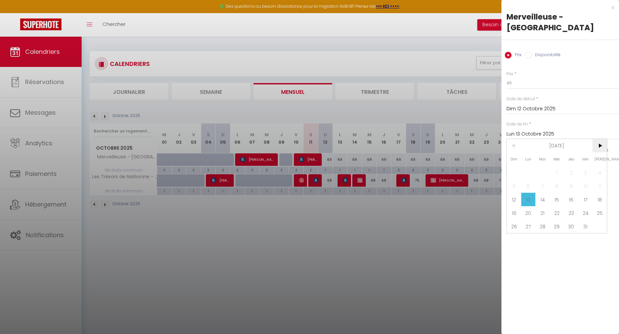
click at [600, 139] on span ">" at bounding box center [600, 145] width 14 height 13
click at [571, 193] on span "18" at bounding box center [571, 199] width 14 height 13
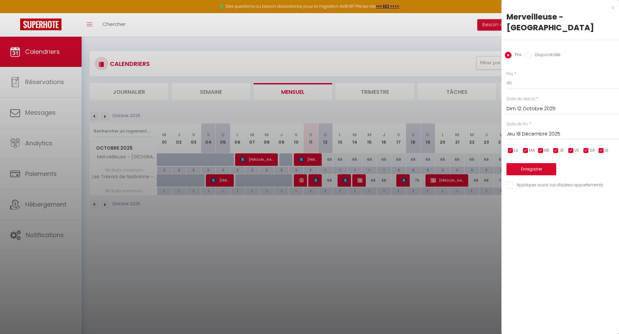
click at [587, 147] on input "checkbox" at bounding box center [586, 150] width 7 height 7
click at [572, 147] on input "checkbox" at bounding box center [571, 150] width 7 height 7
click at [543, 163] on button "Enregistrer" at bounding box center [532, 169] width 50 height 12
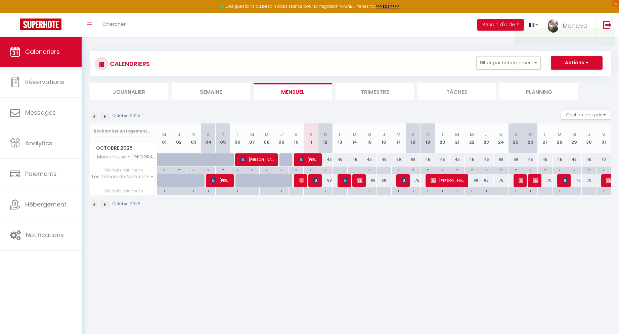
click at [399, 161] on div "69" at bounding box center [398, 159] width 15 height 12
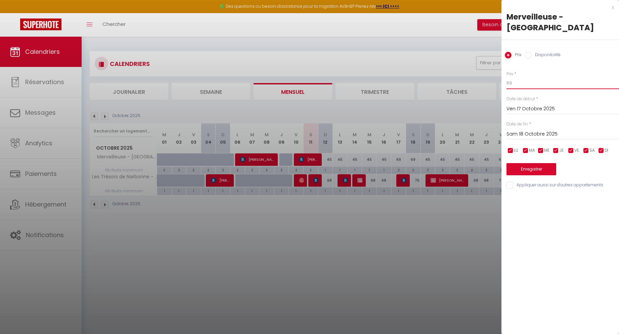
drag, startPoint x: 520, startPoint y: 72, endPoint x: 497, endPoint y: 70, distance: 23.3
click at [497, 70] on body "🟢 Des questions ou besoin d'assistance pour la migration AirBnB? Prenez rdv >>>…" at bounding box center [309, 204] width 619 height 334
click at [522, 130] on input "Sam 18 Octobre 2025" at bounding box center [563, 134] width 113 height 9
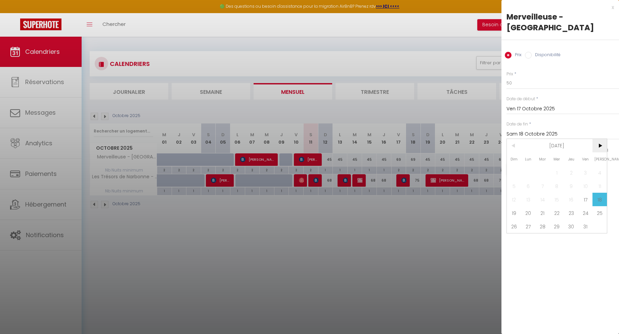
click at [601, 139] on span ">" at bounding box center [600, 145] width 14 height 13
click at [572, 193] on span "18" at bounding box center [571, 199] width 14 height 13
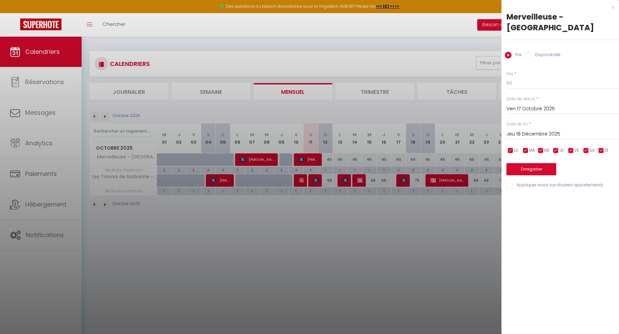
click at [597, 146] on div "LU MA ME JE VE SA DI" at bounding box center [562, 150] width 121 height 8
click at [554, 147] on input "checkbox" at bounding box center [556, 150] width 7 height 7
click at [542, 147] on input "checkbox" at bounding box center [541, 150] width 7 height 7
click at [528, 147] on input "checkbox" at bounding box center [525, 150] width 7 height 7
click at [512, 147] on input "checkbox" at bounding box center [510, 150] width 7 height 7
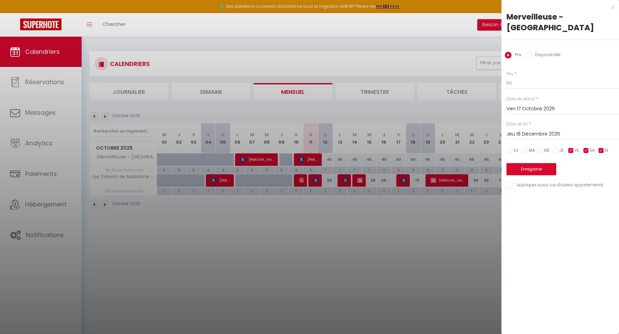
click at [603, 147] on input "checkbox" at bounding box center [601, 150] width 7 height 7
click at [537, 163] on button "Enregistrer" at bounding box center [532, 169] width 50 height 12
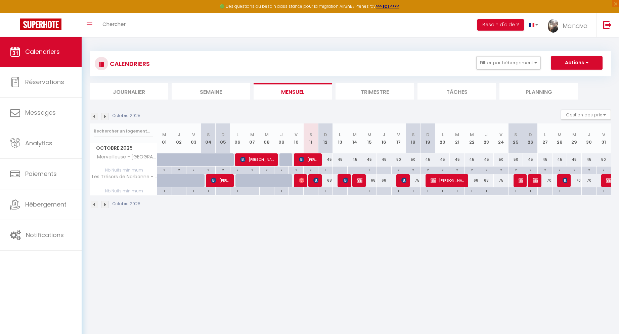
click at [104, 203] on img at bounding box center [104, 204] width 7 height 7
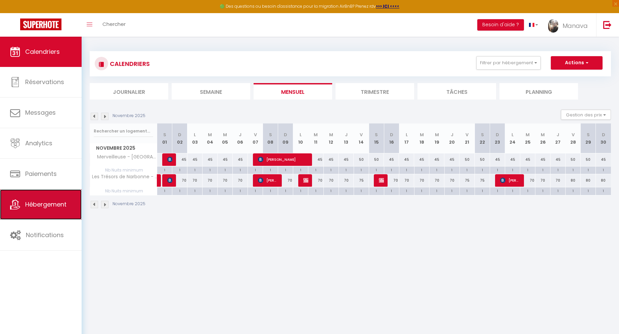
click at [47, 201] on span "Hébergement" at bounding box center [45, 204] width 41 height 8
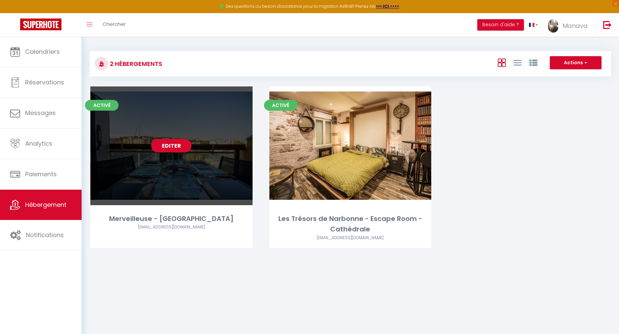
click at [174, 147] on link "Editer" at bounding box center [171, 145] width 40 height 13
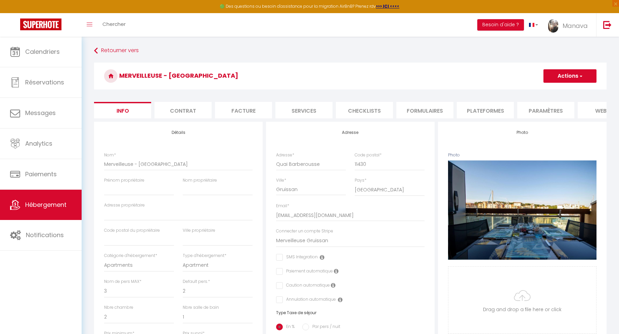
click at [475, 110] on li "Plateformes" at bounding box center [485, 110] width 57 height 16
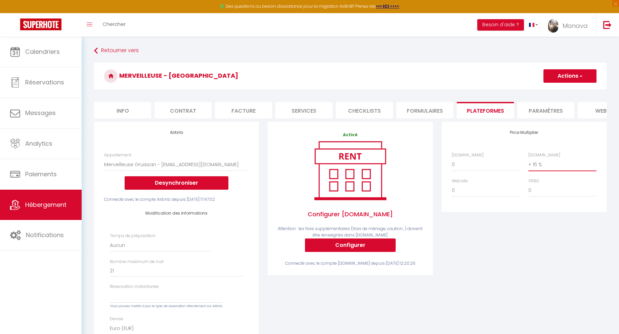
click at [542, 166] on select "0 + 1 % + 2 % + 3 % + 4 % + 5 % + 6 % + 7 % + 8 % + 9 %" at bounding box center [562, 164] width 68 height 13
click at [528, 163] on select "0 + 1 % + 2 % + 3 % + 4 % + 5 % + 6 % + 7 % + 8 % + 9 %" at bounding box center [562, 164] width 68 height 13
click at [588, 75] on button "Actions" at bounding box center [570, 75] width 53 height 13
click at [560, 91] on link "Enregistrer" at bounding box center [569, 90] width 53 height 9
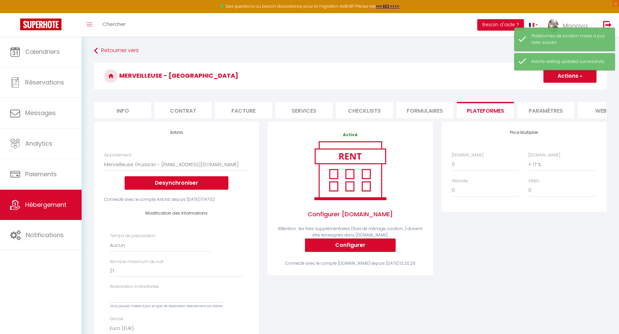
click at [279, 32] on div "Toggle menubar Chercher BUTTON Besoin d'aide ? Manava Paramètres Équipe" at bounding box center [331, 25] width 565 height 24
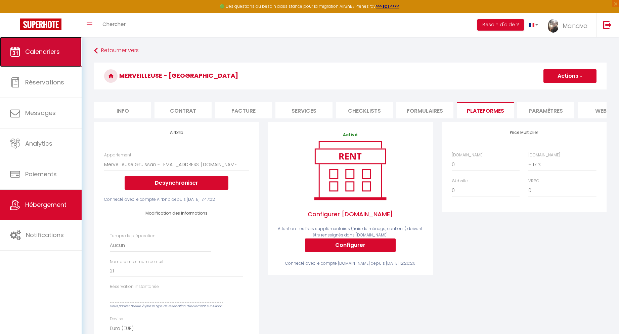
click at [44, 45] on link "Calendriers" at bounding box center [41, 52] width 82 height 30
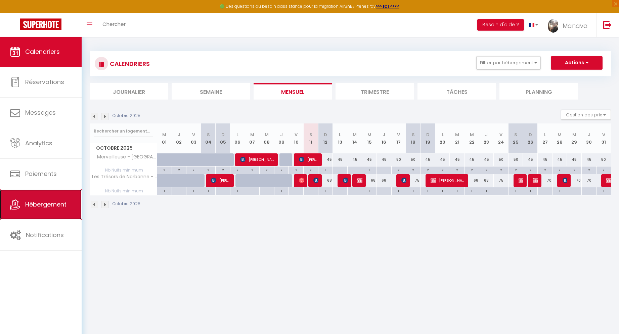
click at [45, 203] on span "Hébergement" at bounding box center [45, 204] width 41 height 8
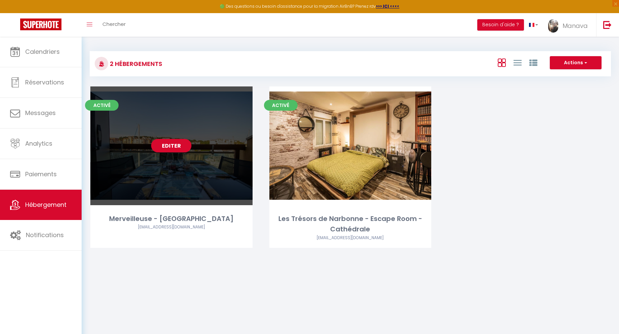
click at [177, 145] on link "Editer" at bounding box center [171, 145] width 40 height 13
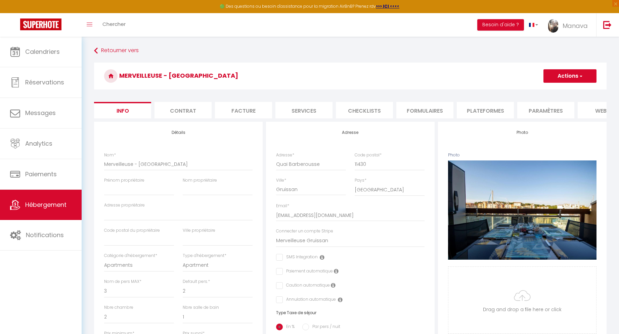
click at [548, 112] on li "Paramètres" at bounding box center [545, 110] width 57 height 16
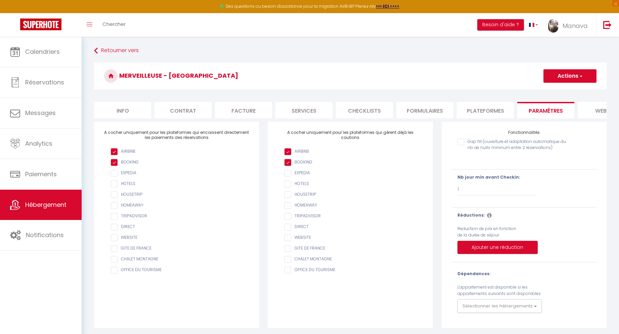
click at [497, 113] on li "Plateformes" at bounding box center [485, 110] width 57 height 16
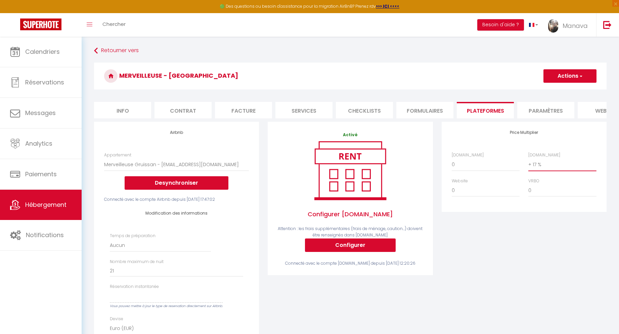
click at [555, 169] on select "0 + 1 % + 2 % + 3 % + 4 % + 5 % + 6 % + 7 % + 8 % + 9 %" at bounding box center [562, 164] width 68 height 13
click at [528, 163] on select "0 + 1 % + 2 % + 3 % + 4 % + 5 % + 6 % + 7 % + 8 % + 9 %" at bounding box center [562, 164] width 68 height 13
click at [582, 75] on span "button" at bounding box center [581, 76] width 4 height 7
click at [569, 91] on link "Enregistrer" at bounding box center [569, 90] width 53 height 9
click at [573, 77] on button "Actions" at bounding box center [570, 75] width 53 height 13
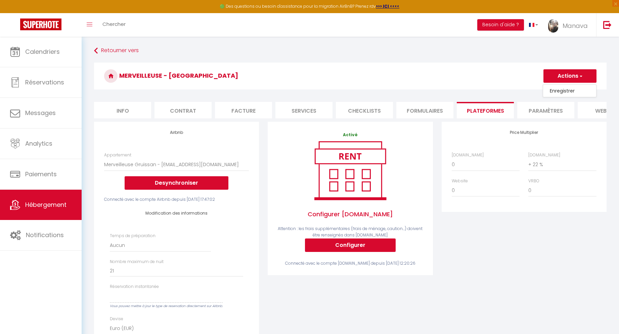
click at [564, 90] on link "Enregistrer" at bounding box center [569, 90] width 53 height 9
